Goal: Use online tool/utility: Utilize a website feature to perform a specific function

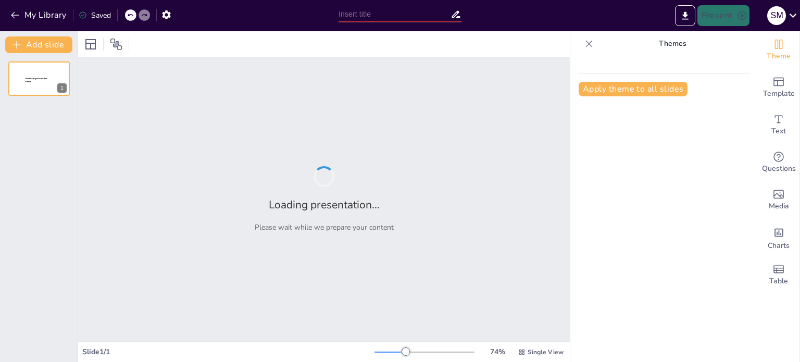
type input "Optimizing Operational Efficiency: The Impact of Process Design and Facility La…"
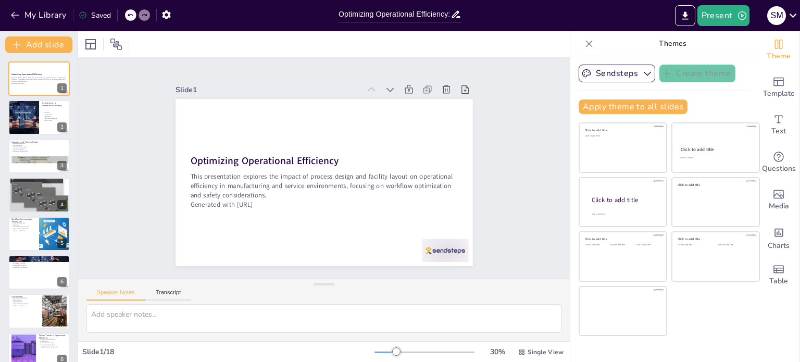
checkbox input "true"
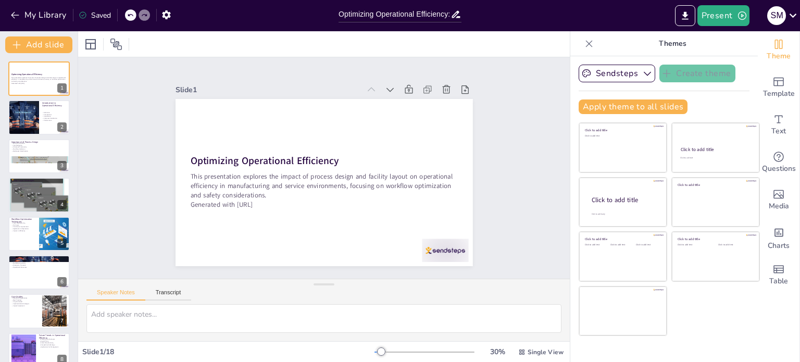
checkbox input "true"
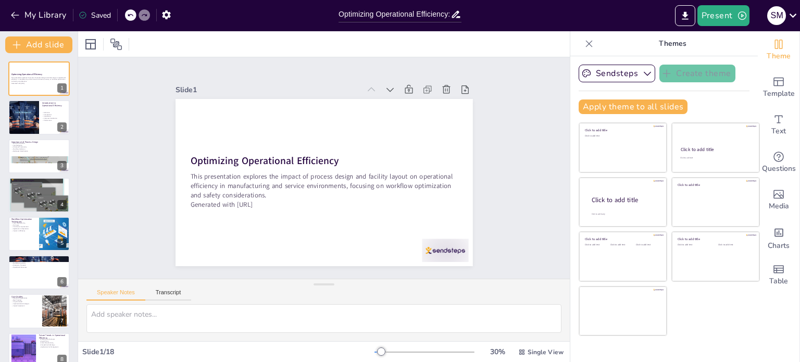
checkbox input "true"
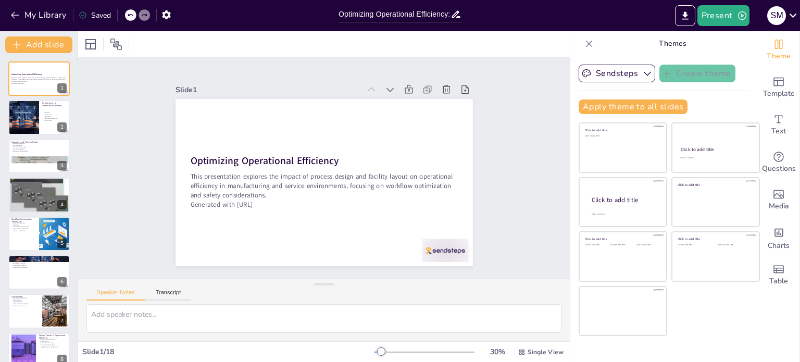
checkbox input "true"
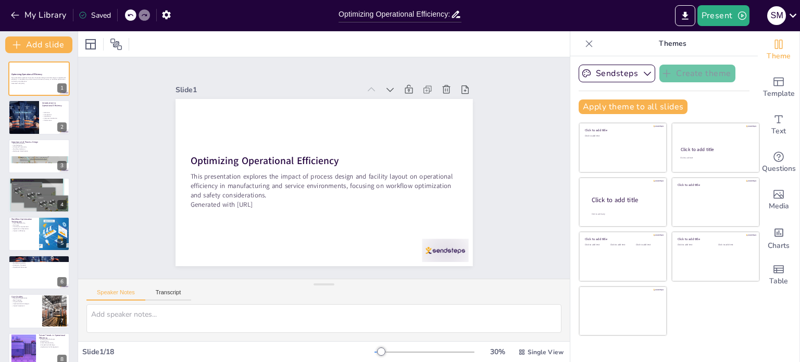
checkbox input "true"
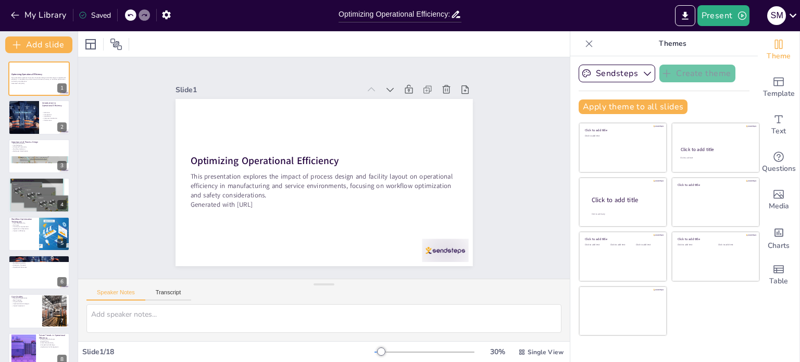
checkbox input "true"
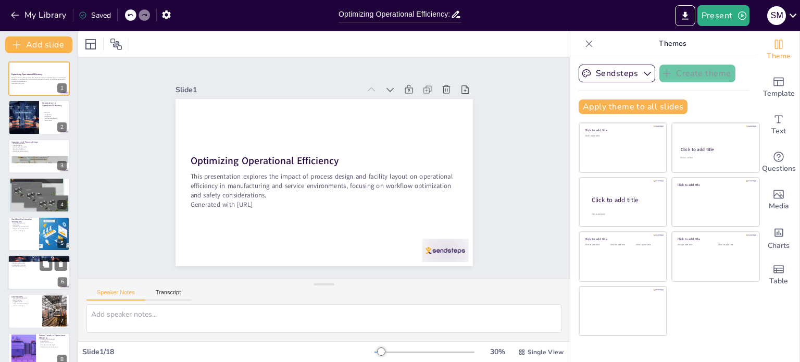
checkbox input "true"
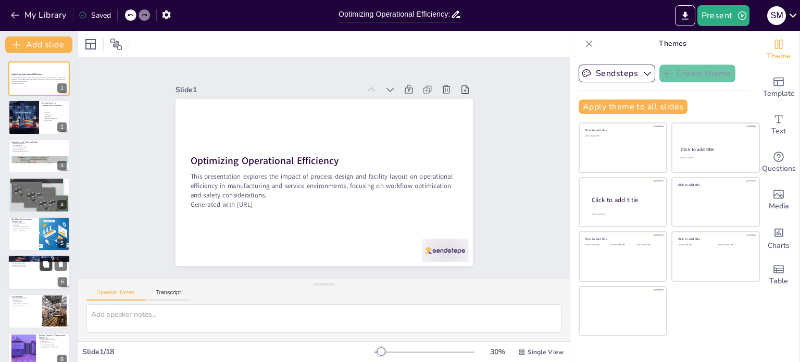
checkbox input "true"
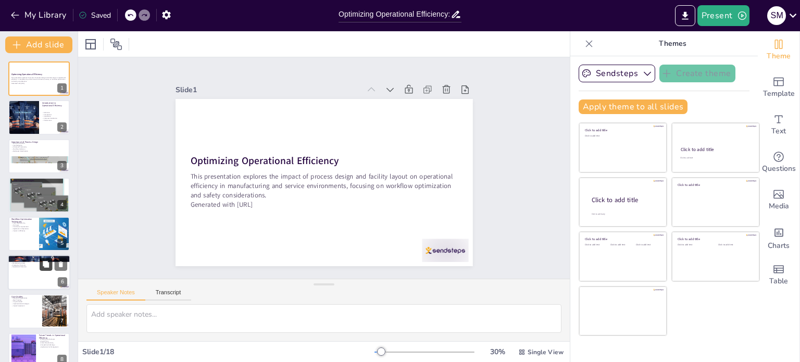
checkbox input "true"
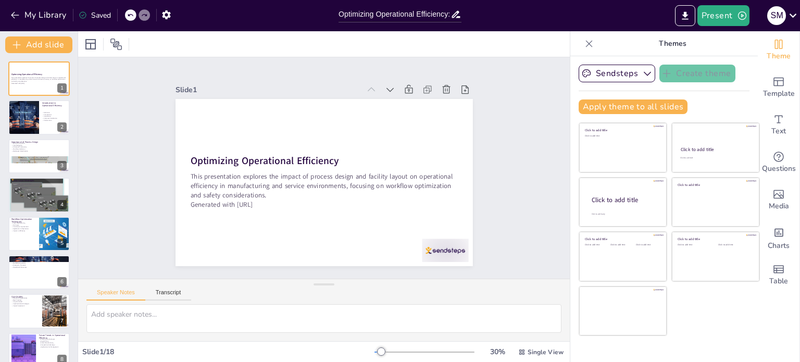
checkbox input "true"
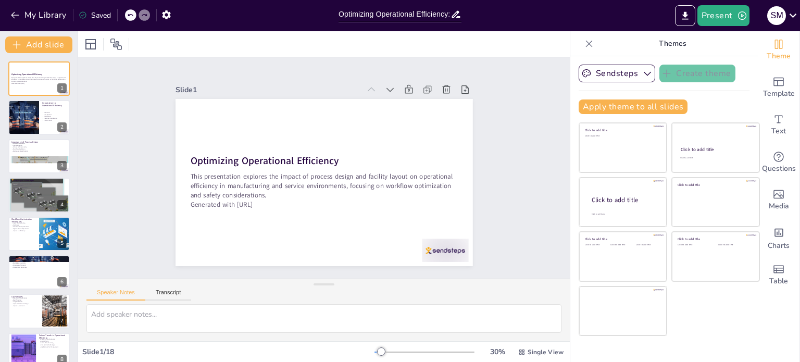
checkbox input "true"
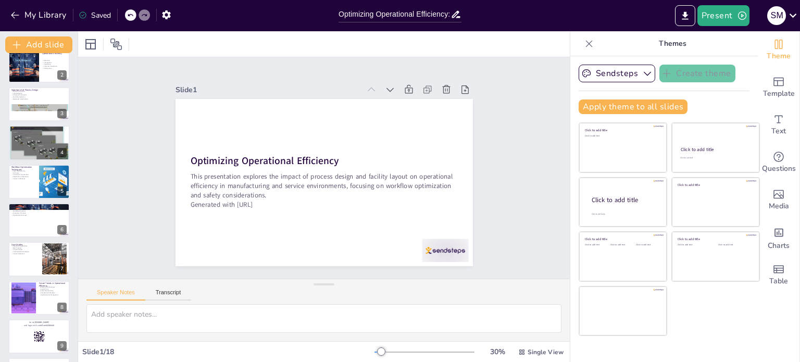
checkbox input "true"
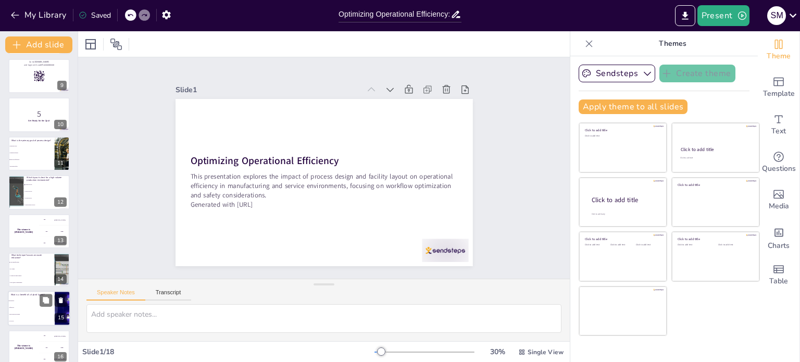
checkbox input "true"
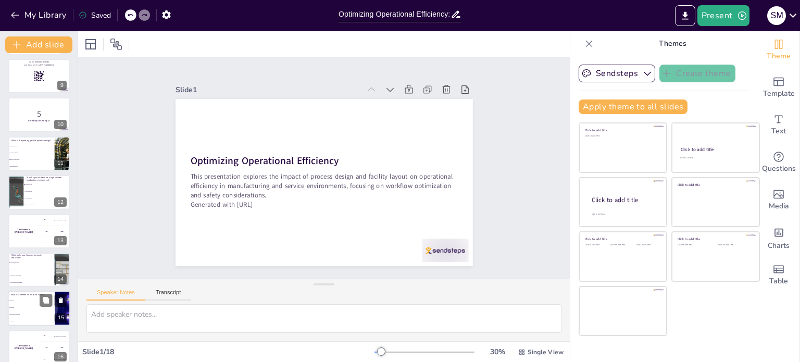
checkbox input "true"
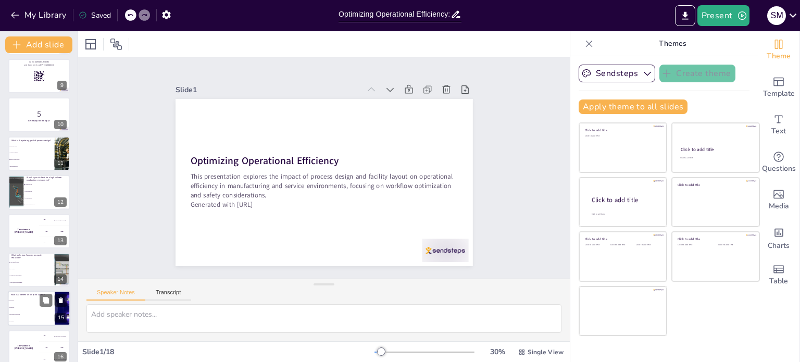
checkbox input "true"
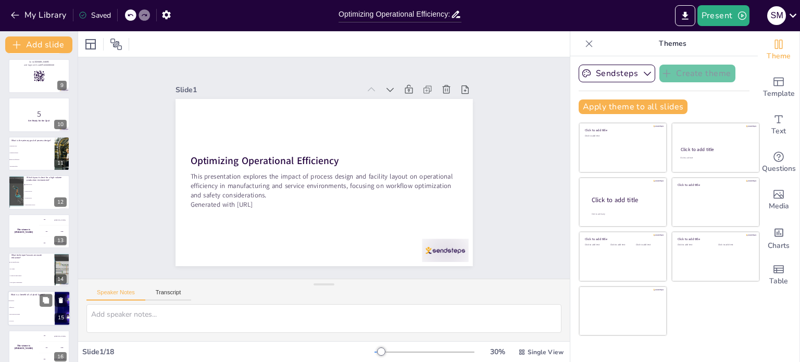
checkbox input "true"
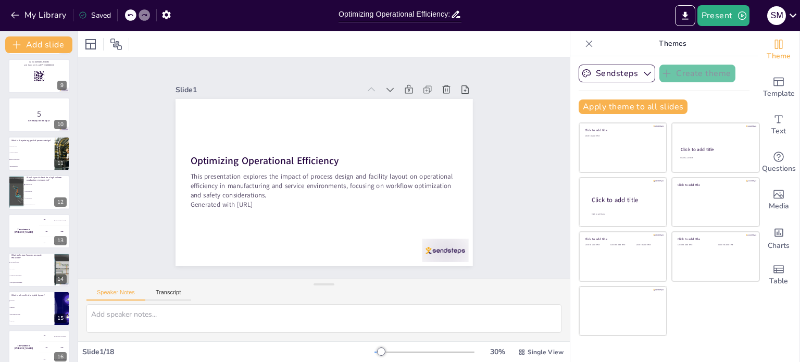
checkbox input "true"
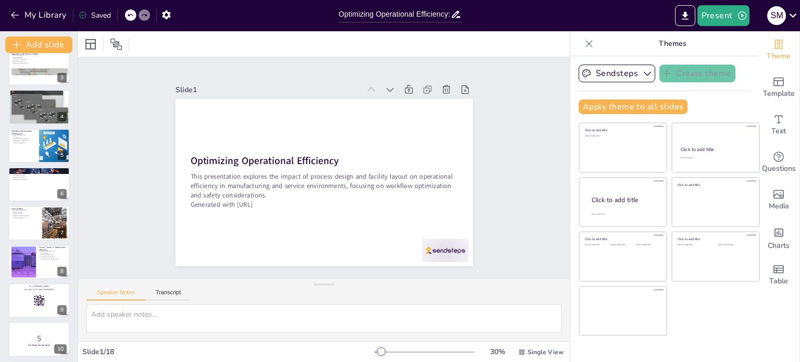
scroll to position [36, 0]
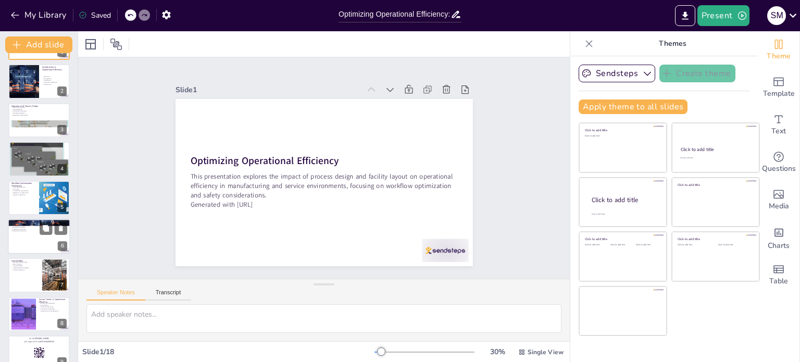
checkbox input "true"
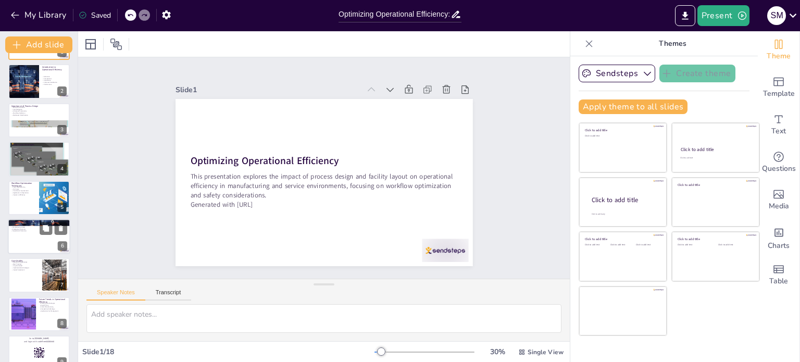
checkbox input "true"
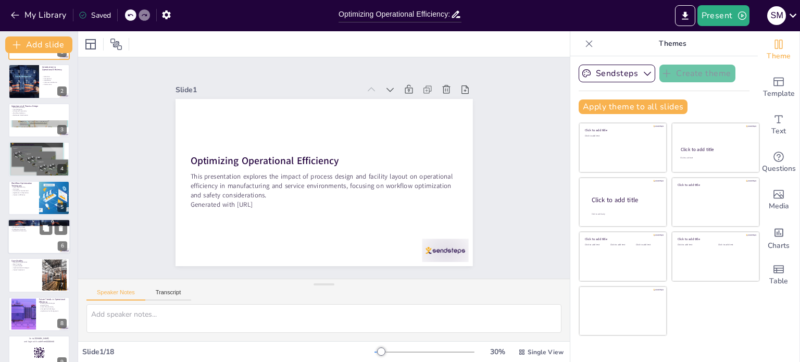
checkbox input "true"
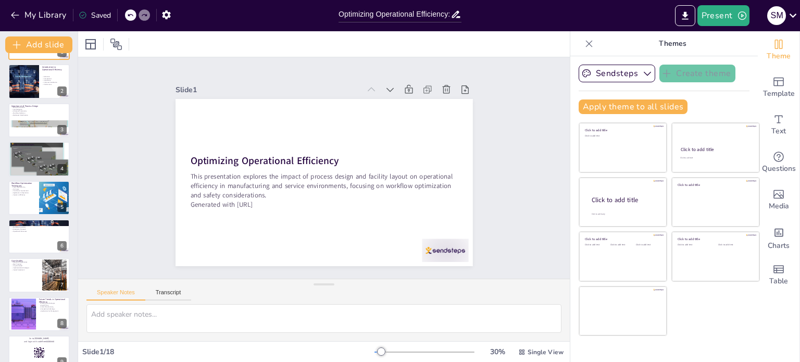
checkbox input "true"
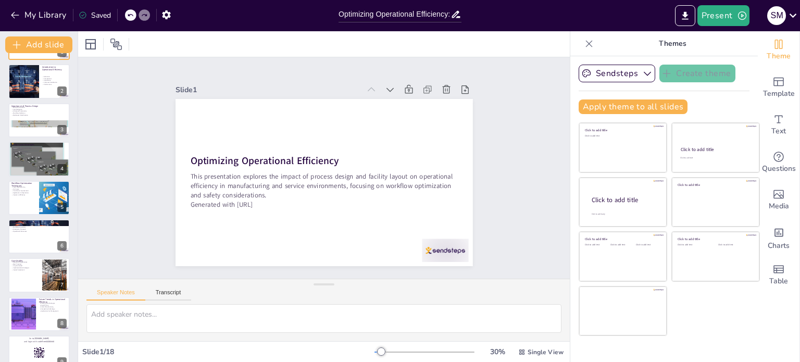
checkbox input "true"
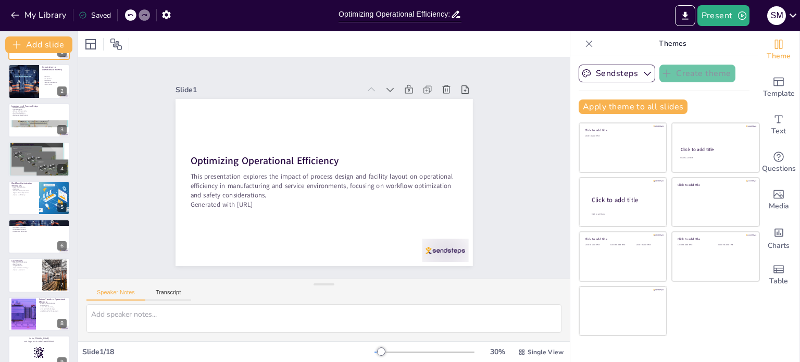
checkbox input "true"
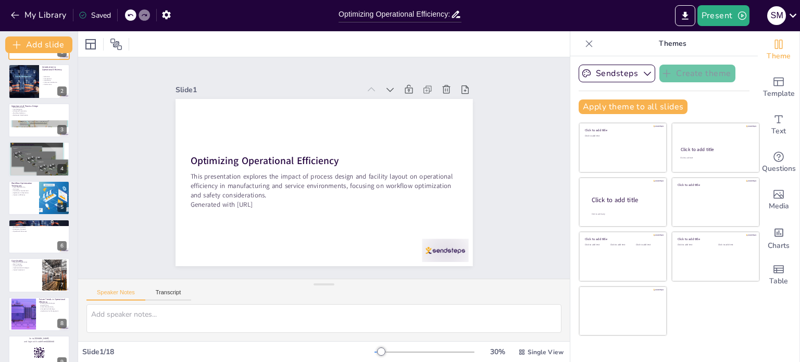
checkbox input "true"
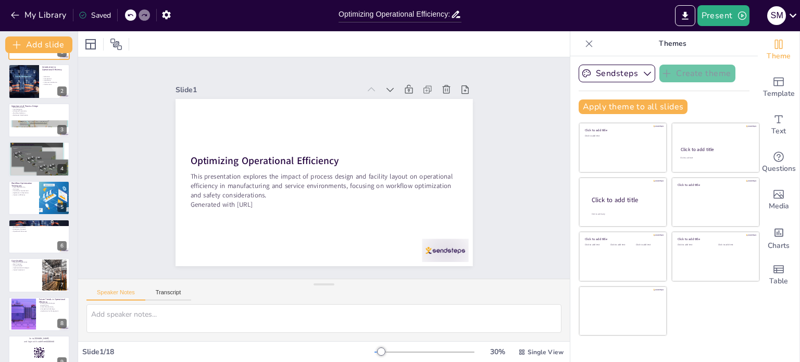
checkbox input "true"
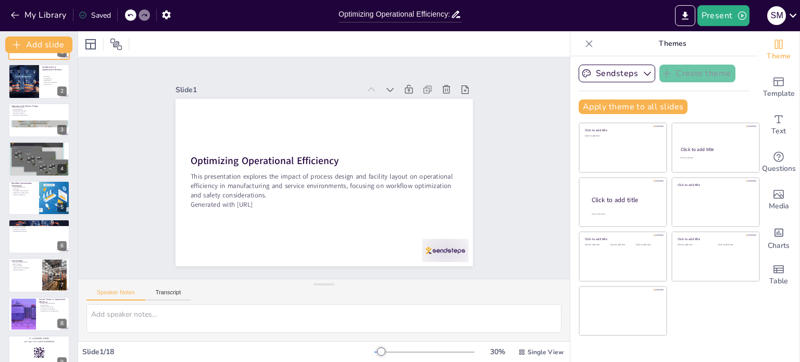
checkbox input "true"
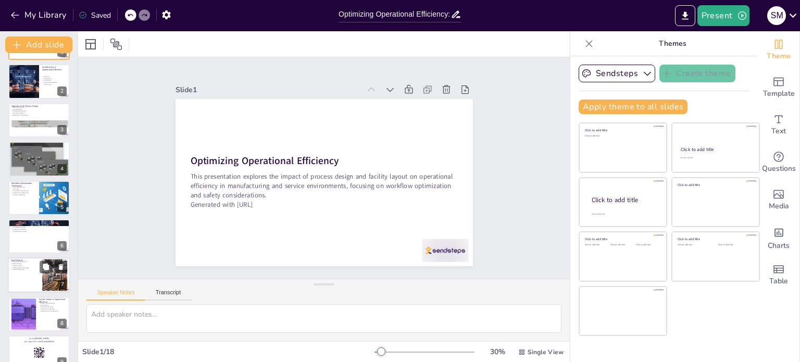
checkbox input "true"
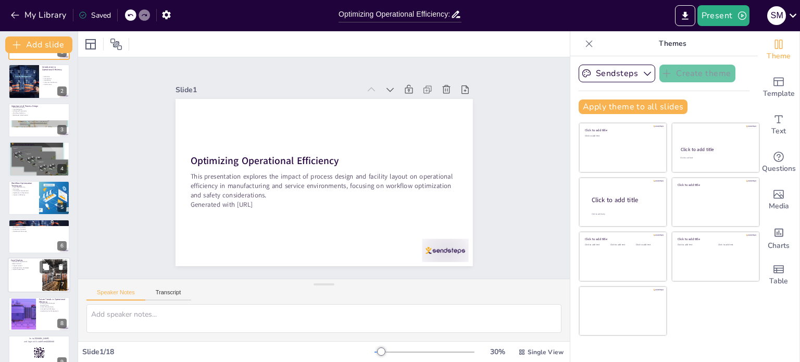
click at [33, 274] on div at bounding box center [39, 275] width 63 height 35
type textarea "Real-world applications of process design and facility layout can provide valua…"
checkbox input "true"
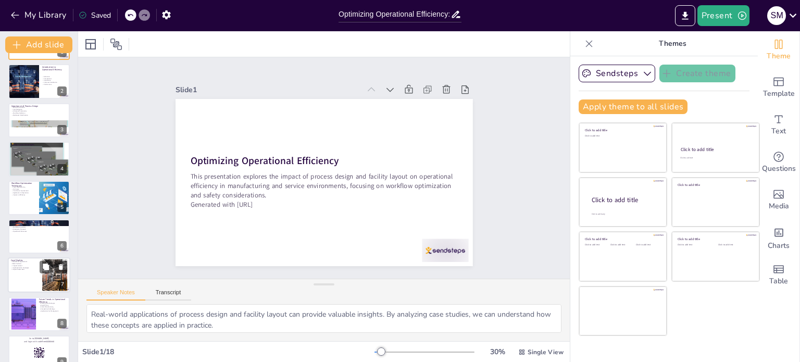
checkbox input "true"
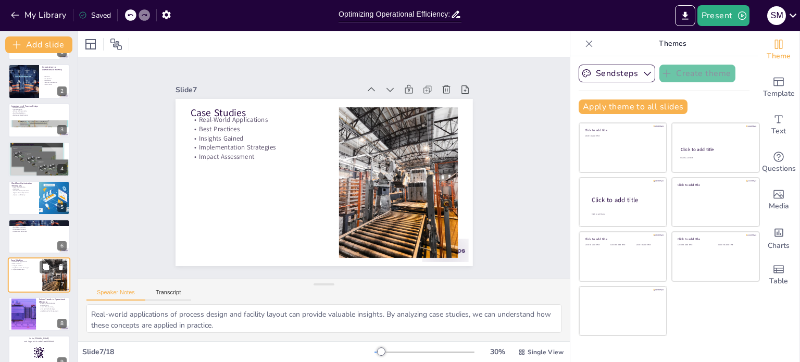
scroll to position [104, 0]
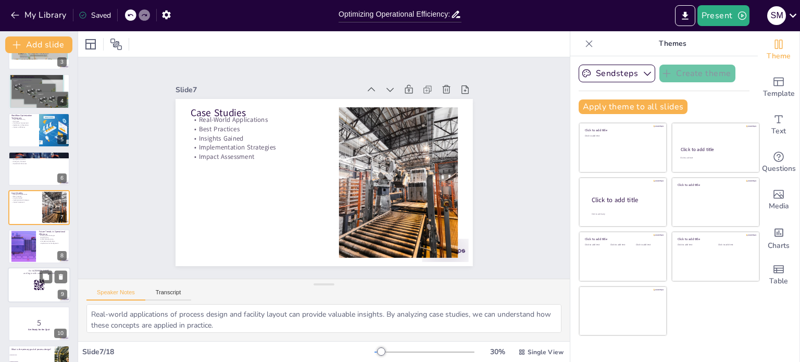
checkbox input "true"
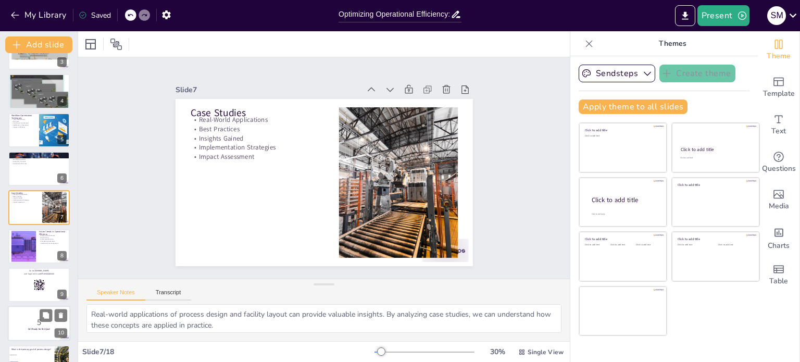
checkbox input "true"
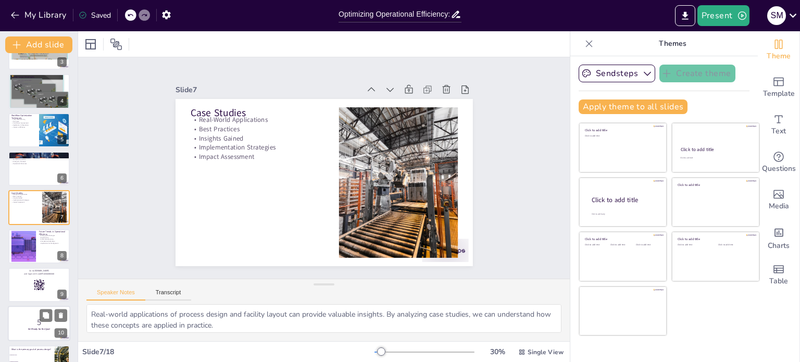
checkbox input "true"
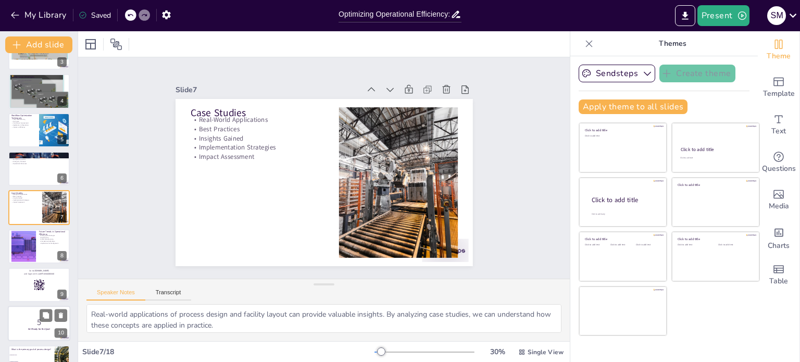
click at [37, 313] on div at bounding box center [39, 323] width 63 height 35
checkbox input "true"
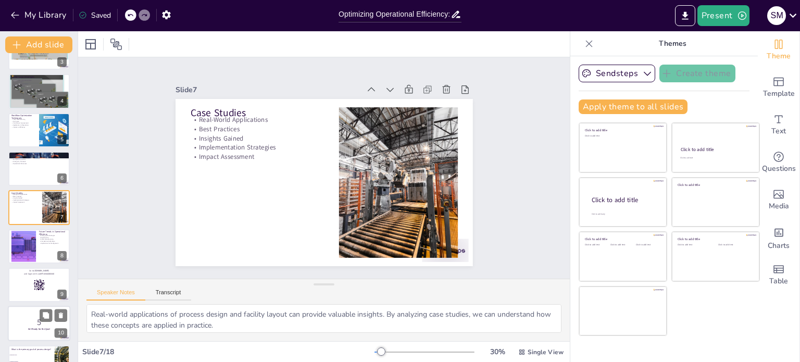
checkbox input "true"
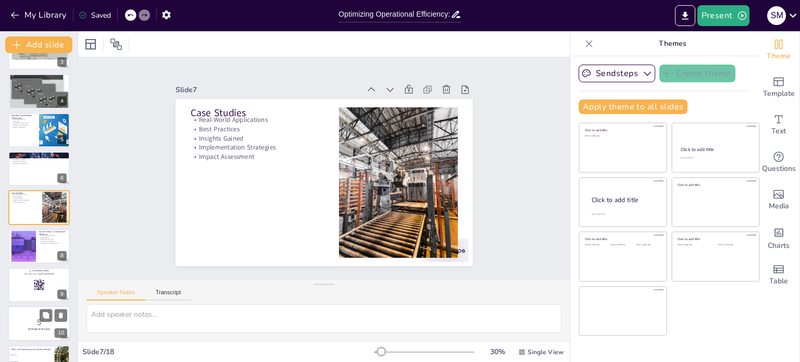
scroll to position [220, 0]
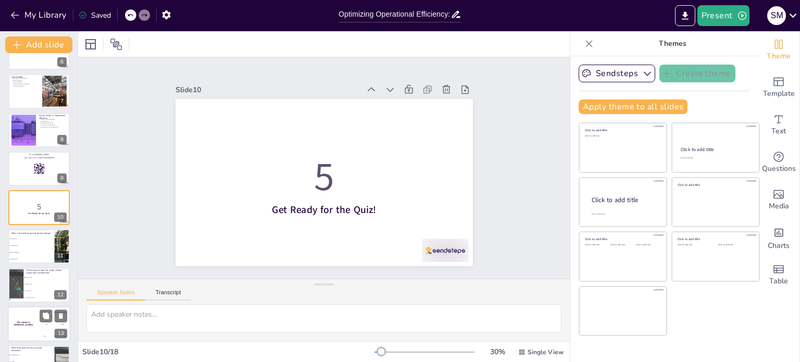
checkbox input "true"
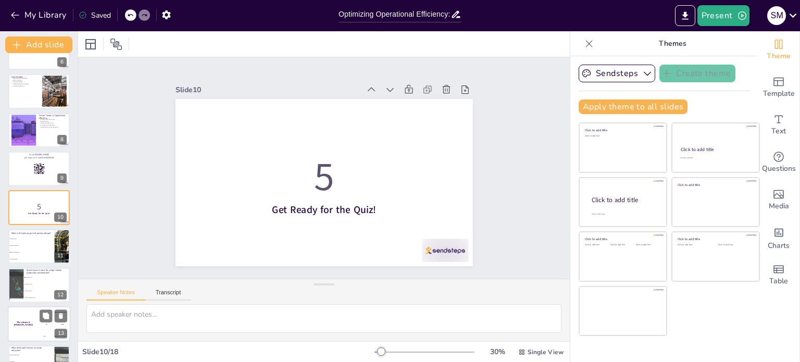
checkbox input "true"
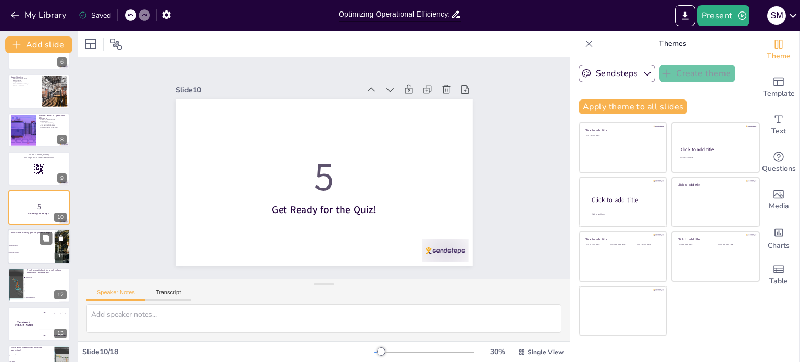
checkbox input "true"
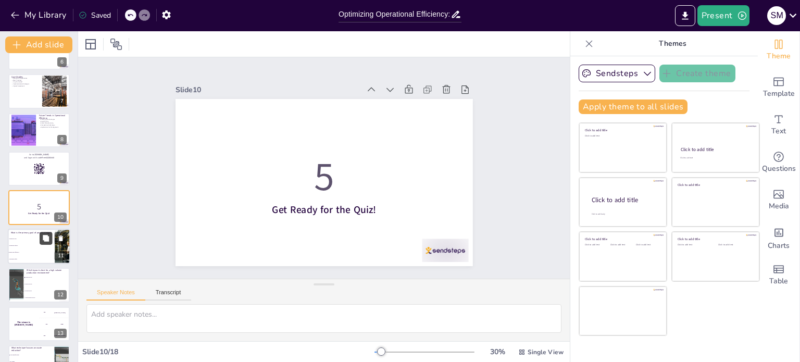
checkbox input "true"
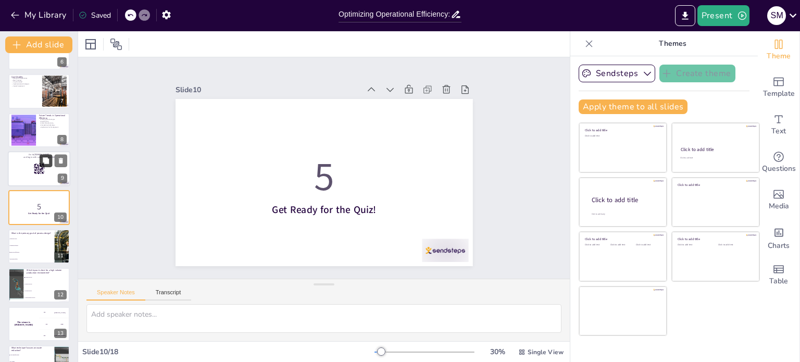
checkbox input "true"
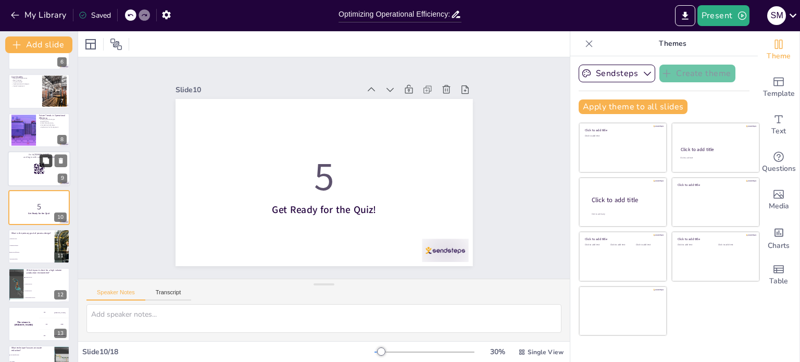
checkbox input "true"
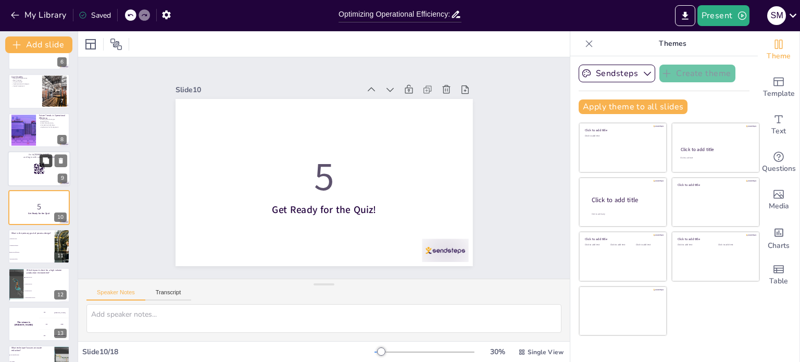
checkbox input "true"
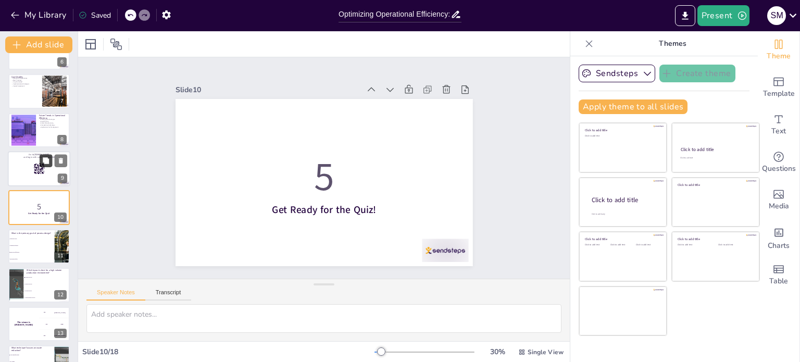
checkbox input "true"
click at [45, 129] on div at bounding box center [39, 130] width 63 height 35
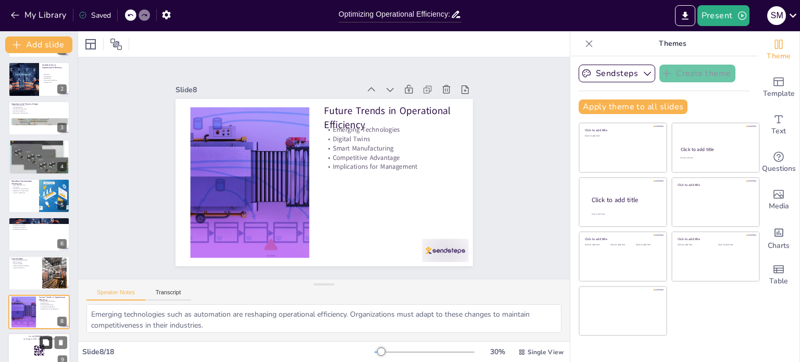
scroll to position [0, 0]
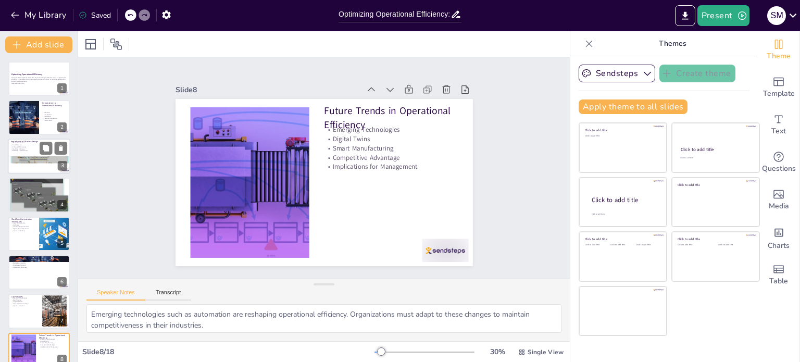
click at [28, 153] on div at bounding box center [39, 156] width 63 height 35
